Goal: Task Accomplishment & Management: Use online tool/utility

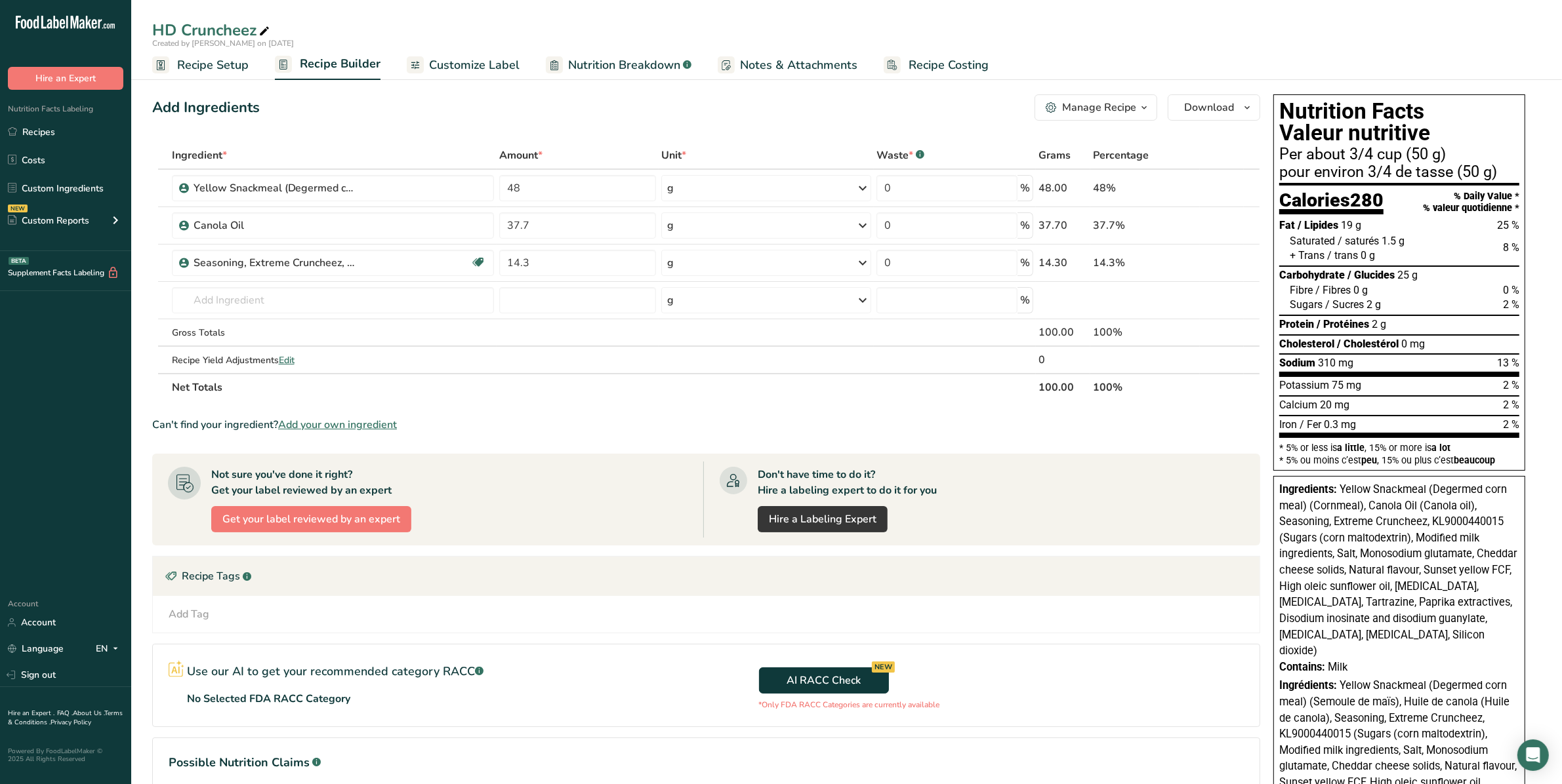
click at [495, 64] on span "Customize Label" at bounding box center [474, 65] width 90 height 18
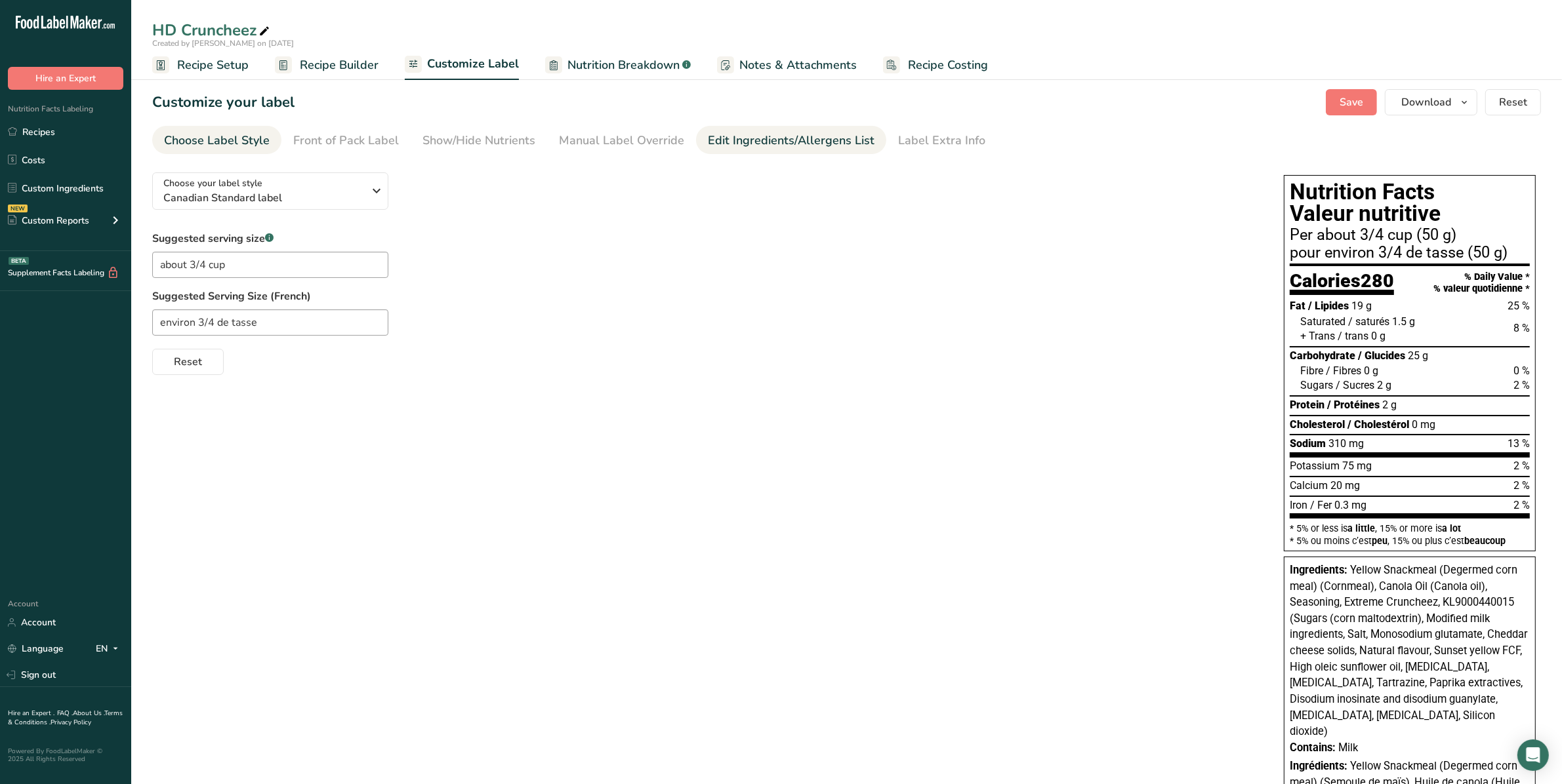
click at [772, 142] on div "Edit Ingredients/Allergens List" at bounding box center [791, 140] width 167 height 18
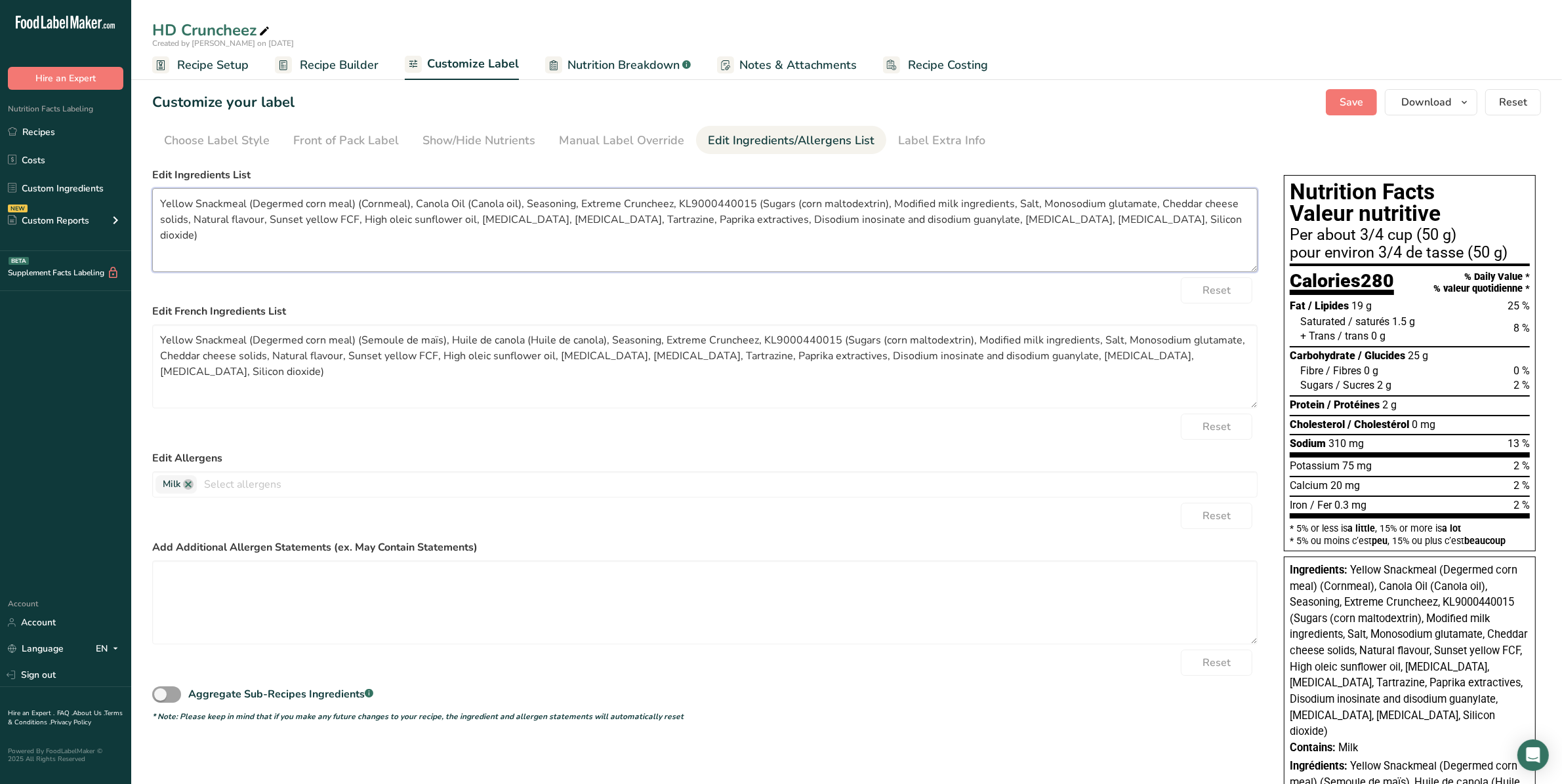
drag, startPoint x: 161, startPoint y: 202, endPoint x: 1203, endPoint y: 224, distance: 1042.2
click at [772, 224] on textarea "Yellow Snackmeal (Degermed corn meal) (Cornmeal), Canola Oil (Canola oil), Seas…" at bounding box center [705, 229] width 1105 height 84
paste textarea "Cornmeal, Vegetable oil, Sugars (corn maltodextrin), Modified milk ingredients,…"
type textarea "Cornmeal, Vegetable oil, Sugars (corn maltodextrin), Modified milk ingredients,…"
click at [231, 346] on textarea "Yellow Snackmeal (Degermed corn meal) (Semoule de maïs), Huile de canola (Huile…" at bounding box center [705, 366] width 1105 height 84
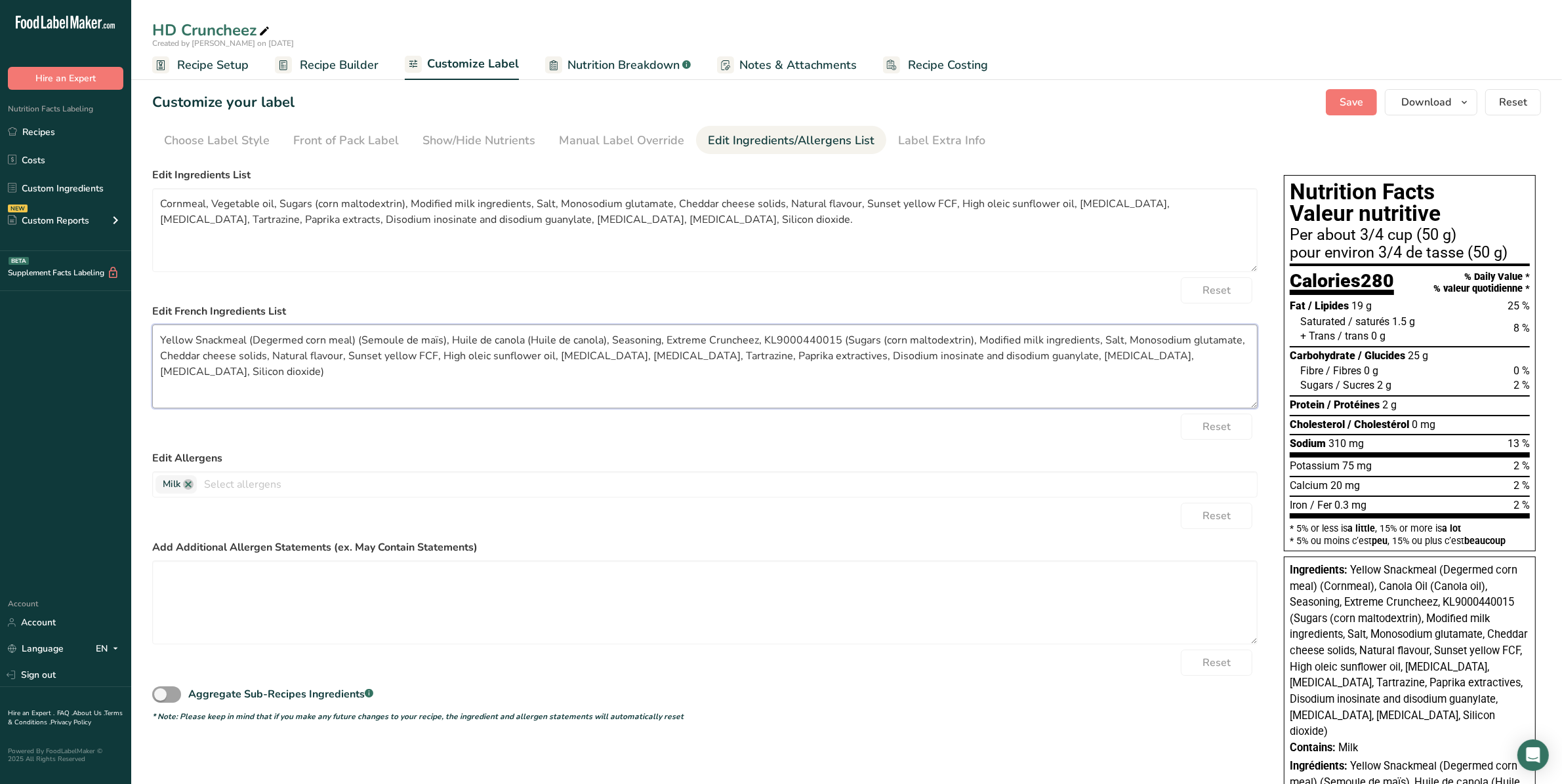
drag, startPoint x: 168, startPoint y: 338, endPoint x: 383, endPoint y: 421, distance: 230.5
click at [382, 420] on form "Edit Ingredients List Cornmeal, Vegetable oil, Sugars (corn maltodextrin), Modi…" at bounding box center [705, 445] width 1105 height 556
paste textarea "Semoule de maïs, Huile végétale, Sucres (maltodextrine de maïs), Substances lai…"
type textarea "Semoule de maïs, Huile végétale, Sucres (maltodextrine de maïs), Substances lai…"
click at [772, 137] on div "Label Extra Info" at bounding box center [942, 140] width 88 height 18
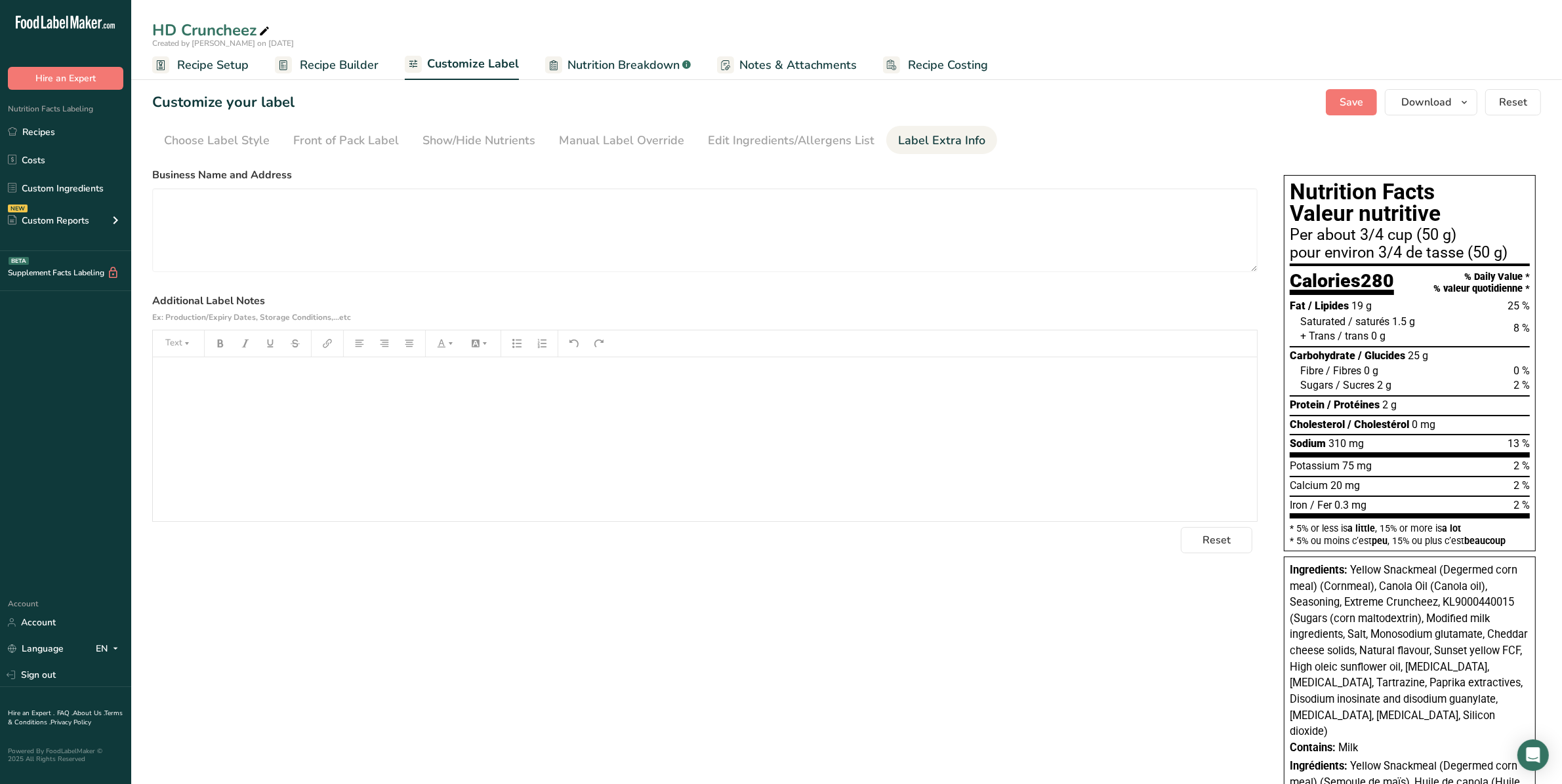
click at [220, 391] on div "﻿" at bounding box center [705, 439] width 1104 height 164
click at [310, 398] on div "﻿" at bounding box center [705, 439] width 1104 height 164
click at [772, 92] on button "Save" at bounding box center [1351, 102] width 51 height 26
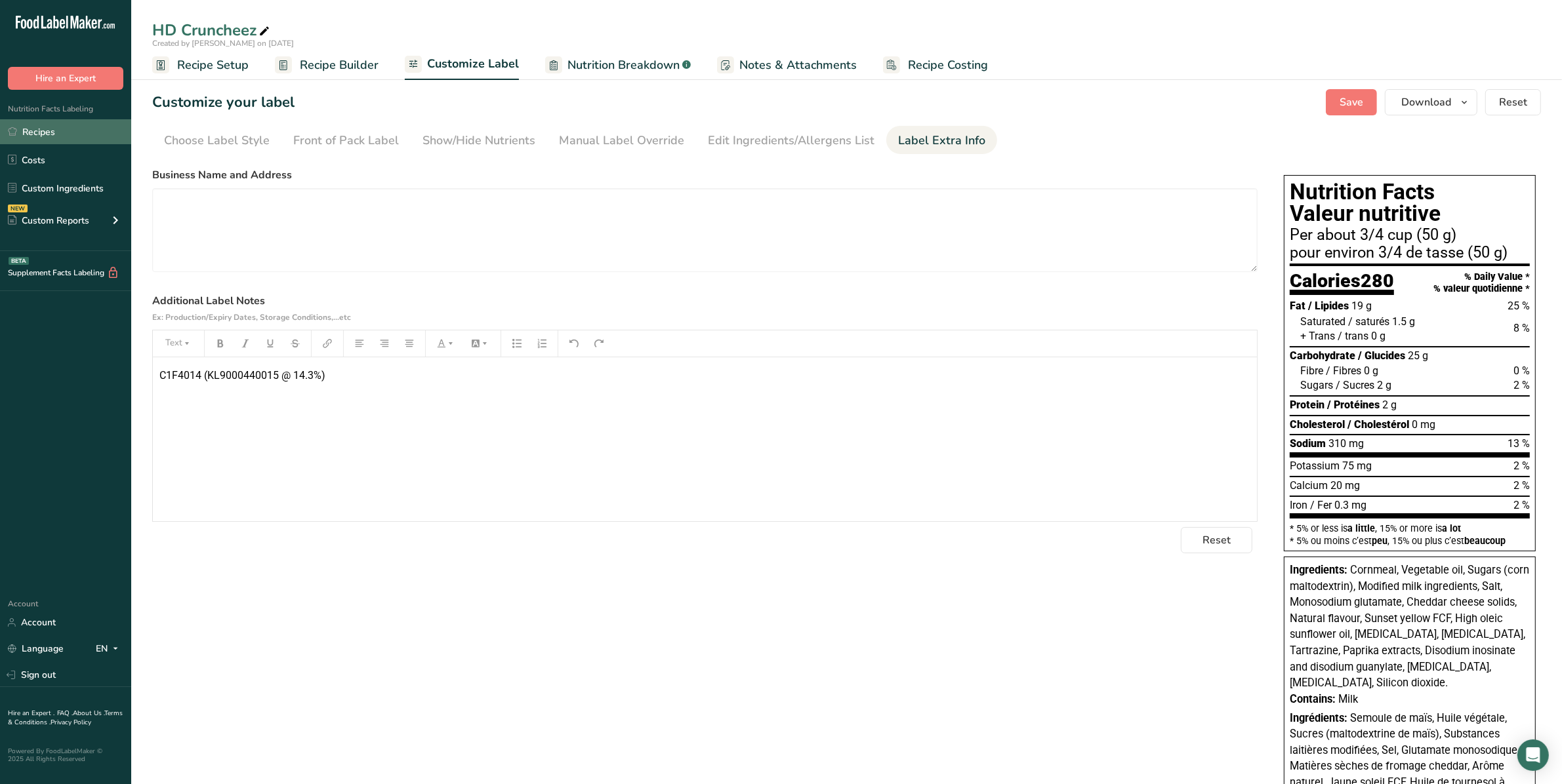
click at [48, 133] on link "Recipes" at bounding box center [65, 131] width 131 height 25
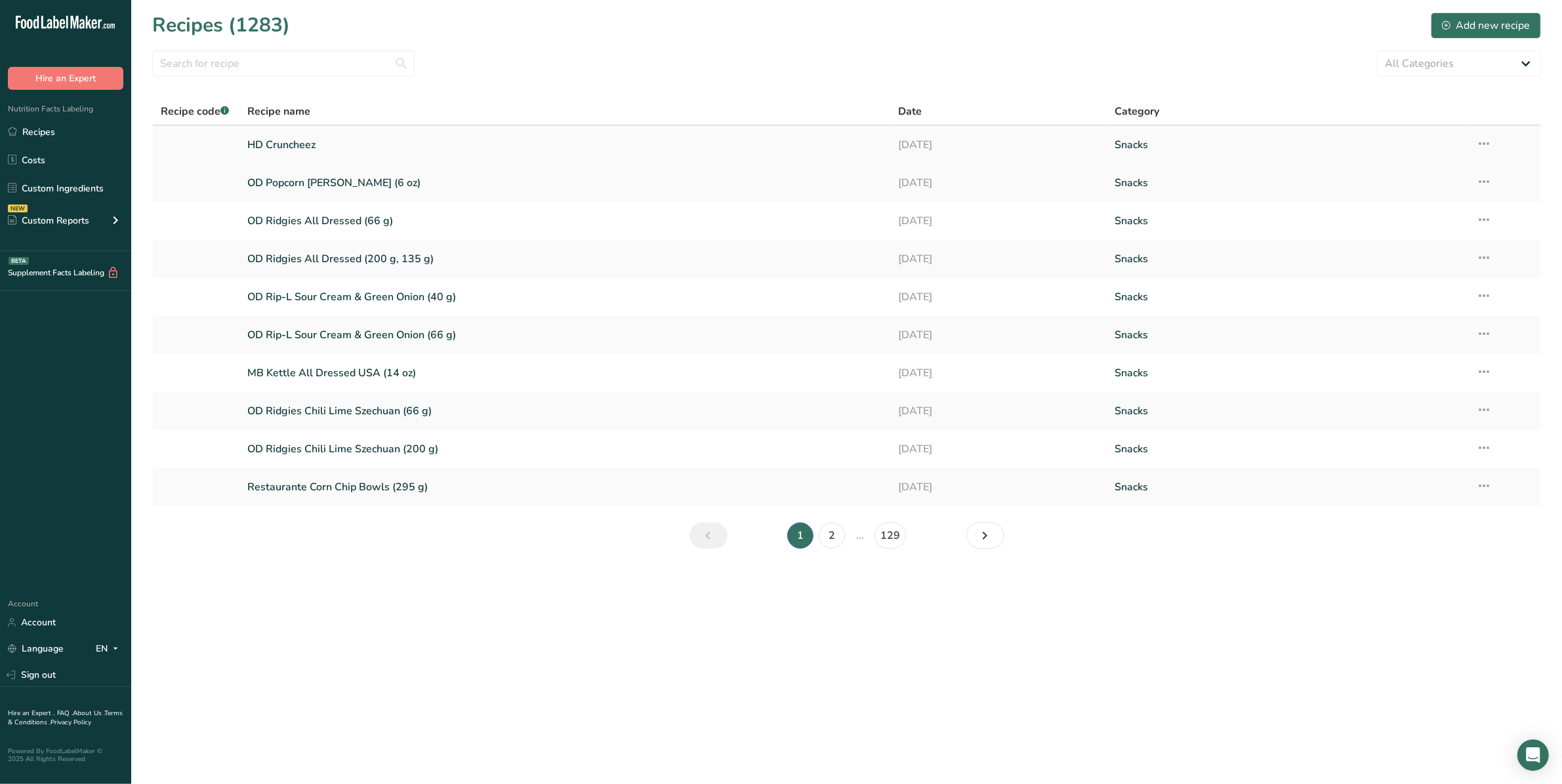
click at [290, 138] on link "HD Cruncheez" at bounding box center [564, 144] width 634 height 27
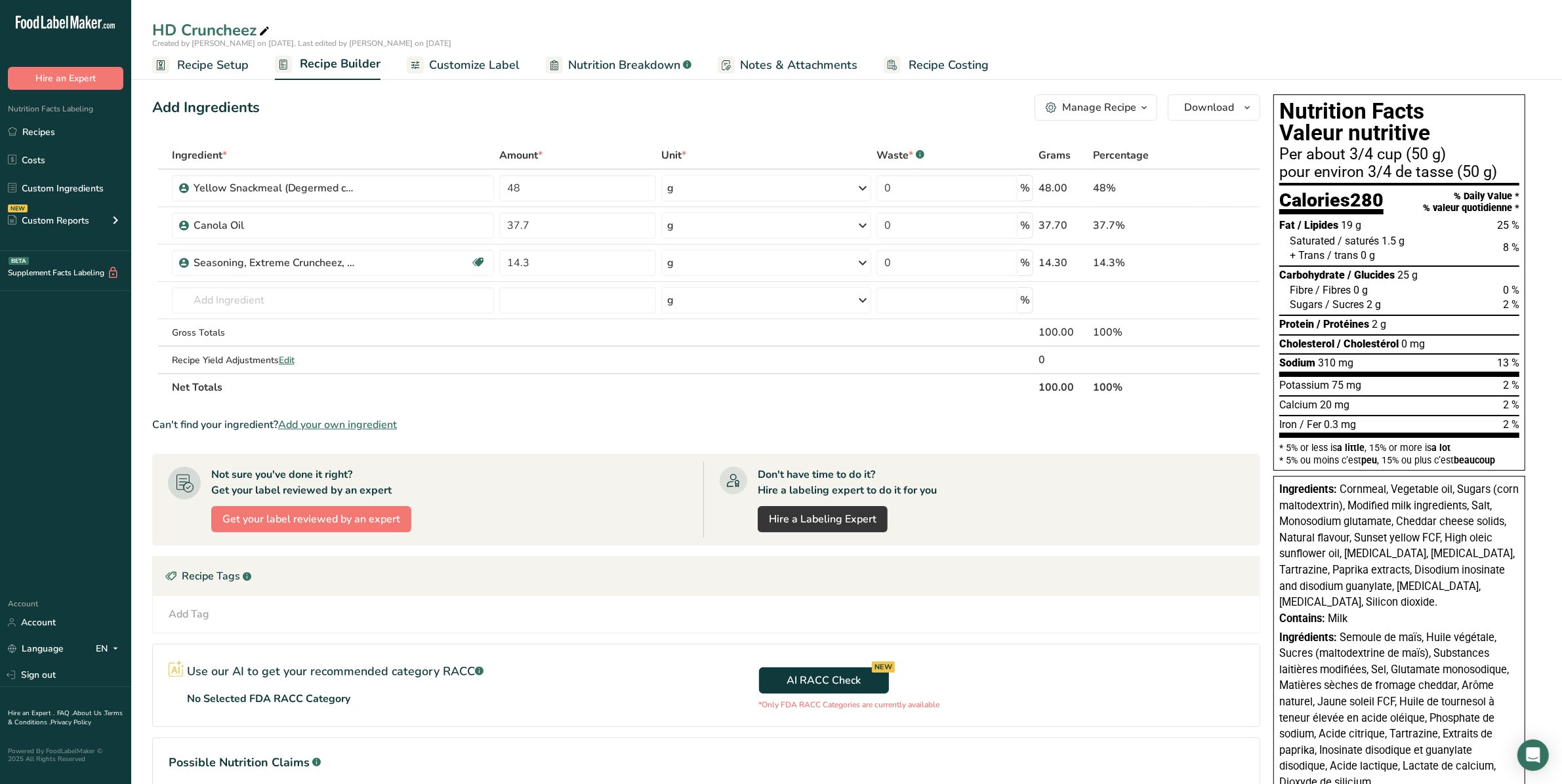
click at [266, 25] on icon at bounding box center [264, 31] width 12 height 19
type input "HD Cruncheez 2025"
click at [343, 57] on span "Recipe Builder" at bounding box center [340, 64] width 81 height 18
click at [67, 128] on link "Recipes" at bounding box center [65, 131] width 131 height 25
